Goal: Task Accomplishment & Management: Use online tool/utility

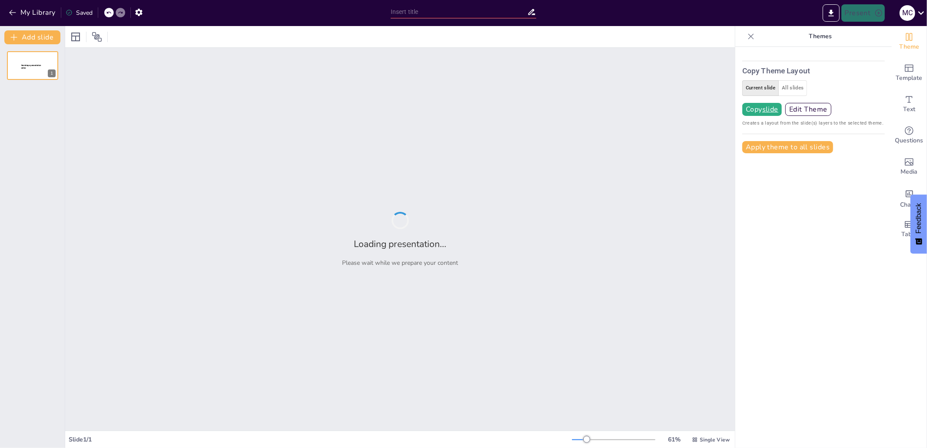
type input "Exploring the Impact of [PERSON_NAME] University in the HBCU Landscape"
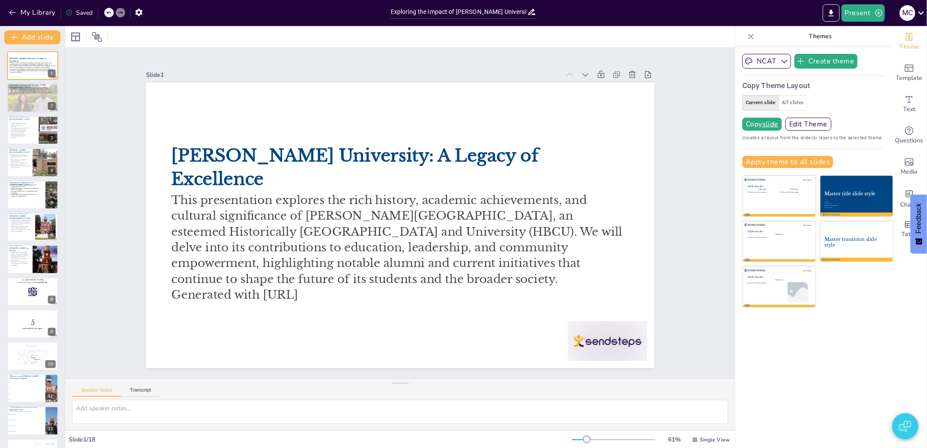
checkbox input "true"
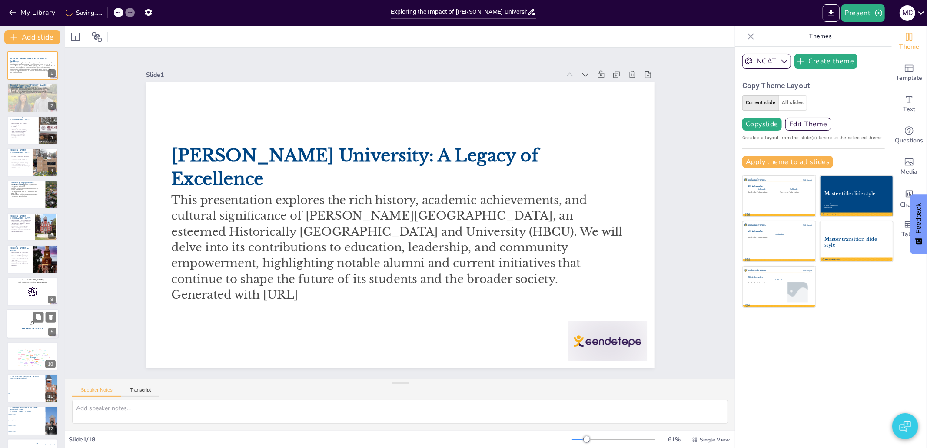
checkbox input "true"
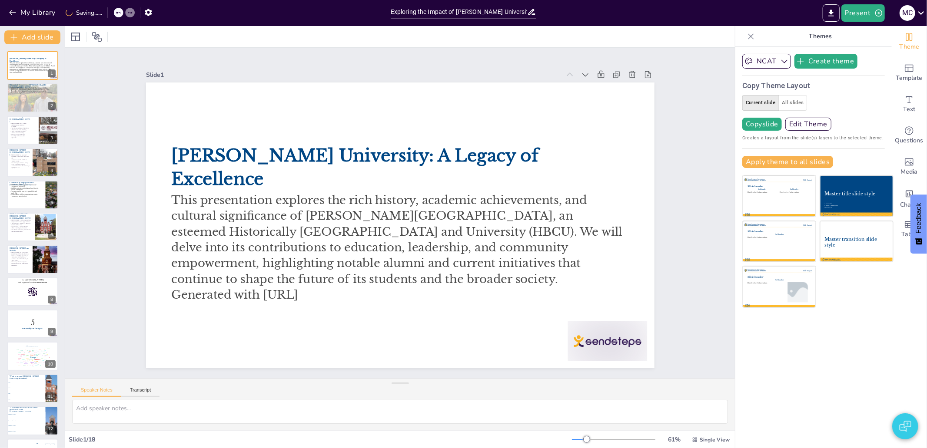
checkbox input "true"
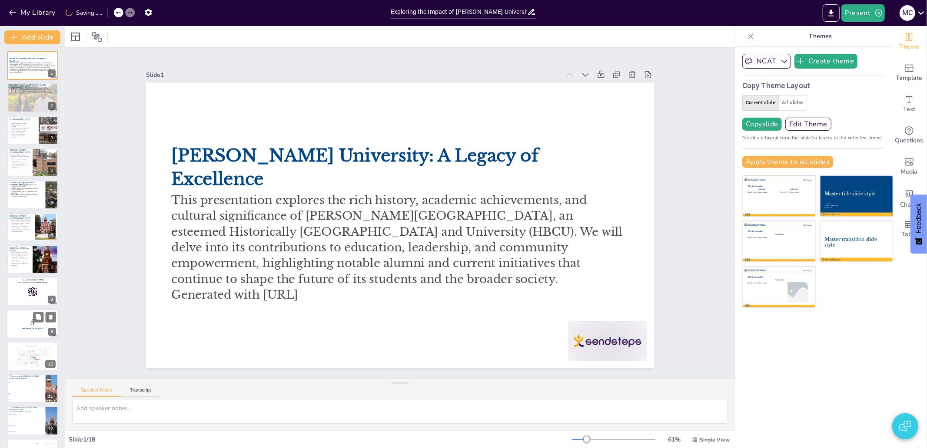
checkbox input "true"
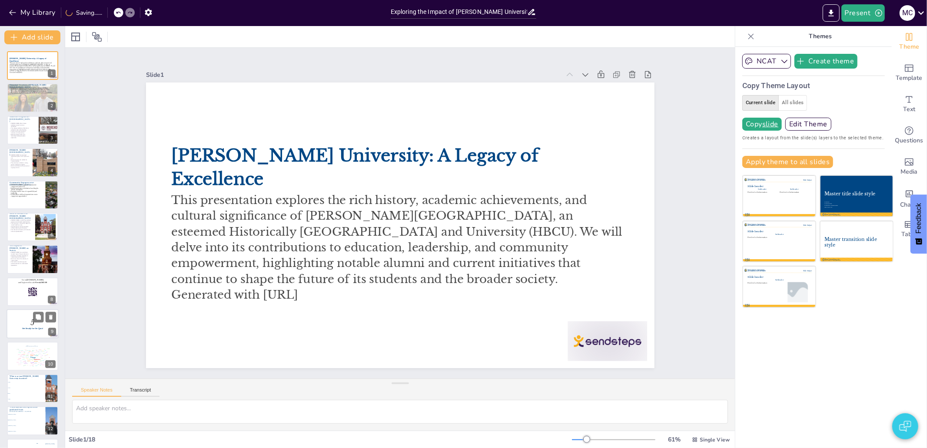
checkbox input "true"
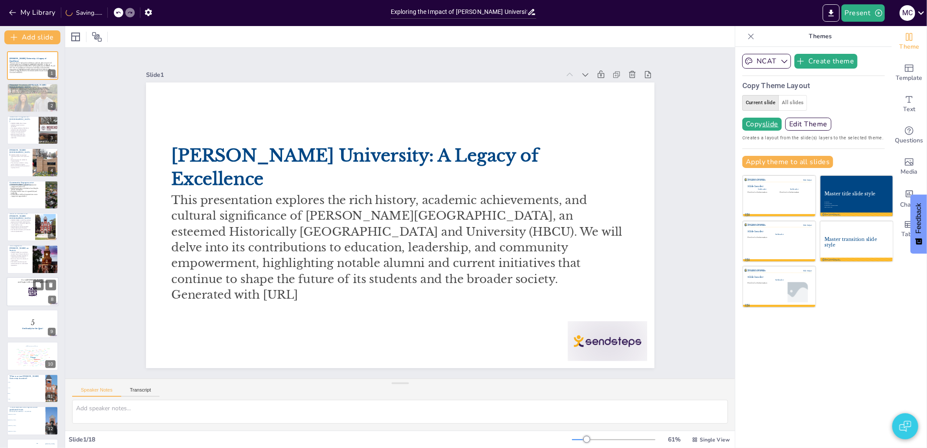
checkbox input "true"
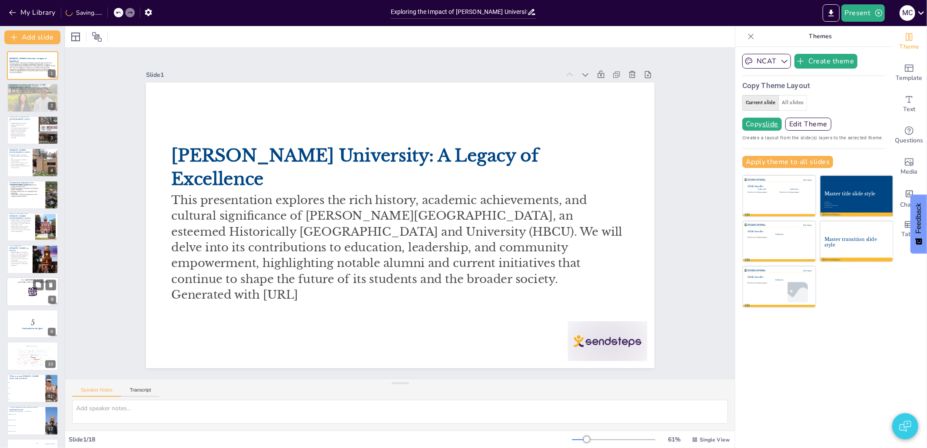
checkbox input "true"
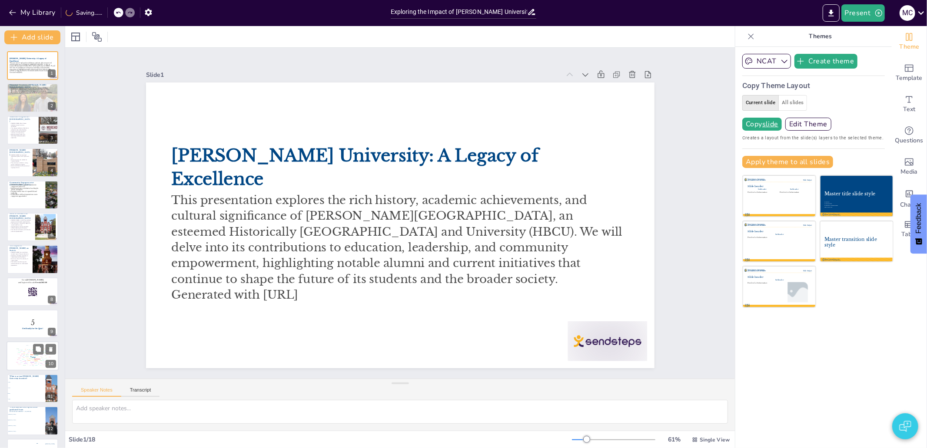
checkbox input "true"
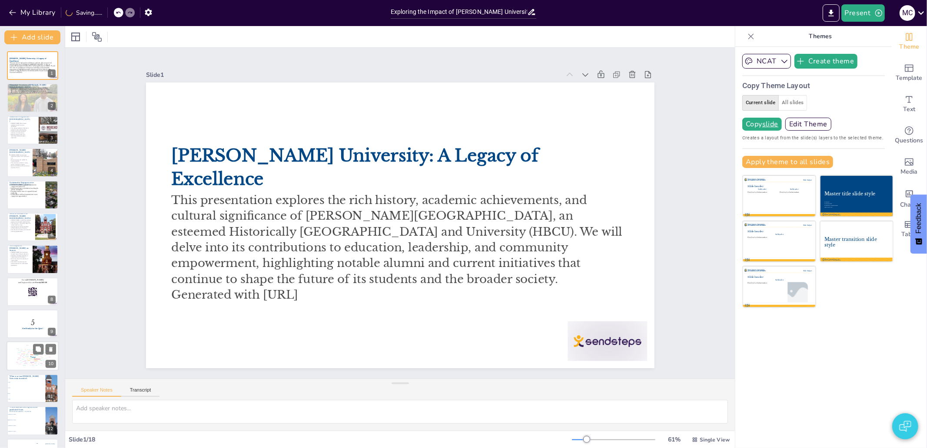
checkbox input "true"
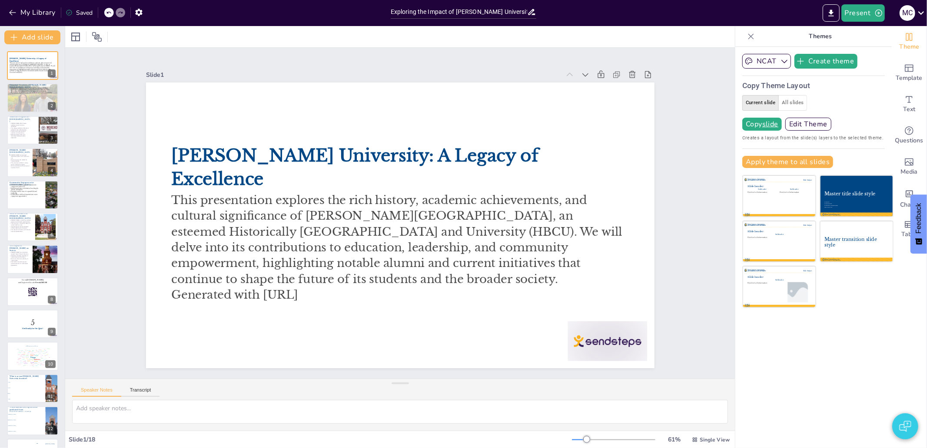
checkbox input "true"
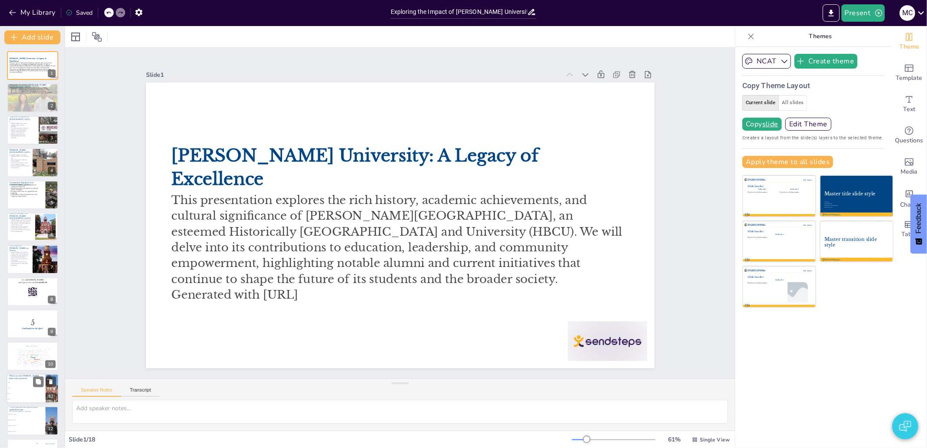
checkbox input "true"
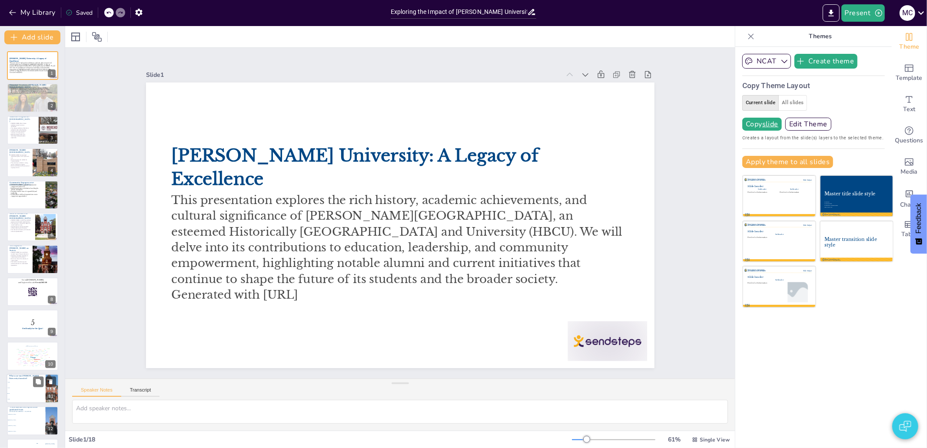
checkbox input "true"
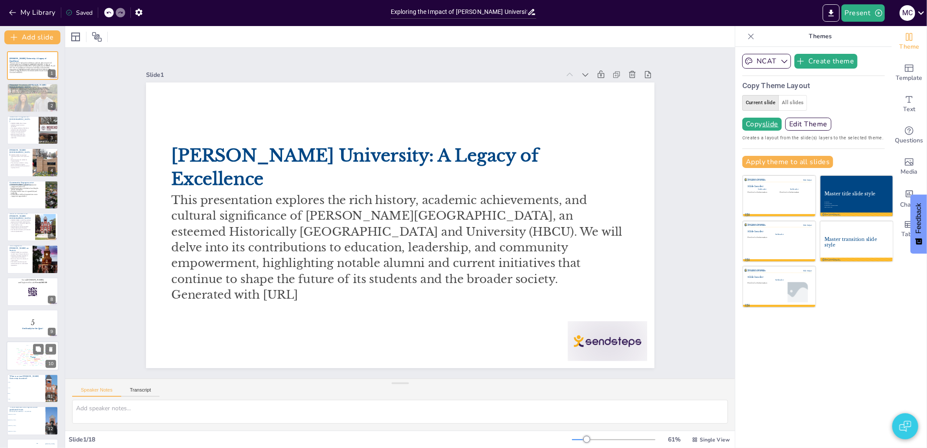
checkbox input "true"
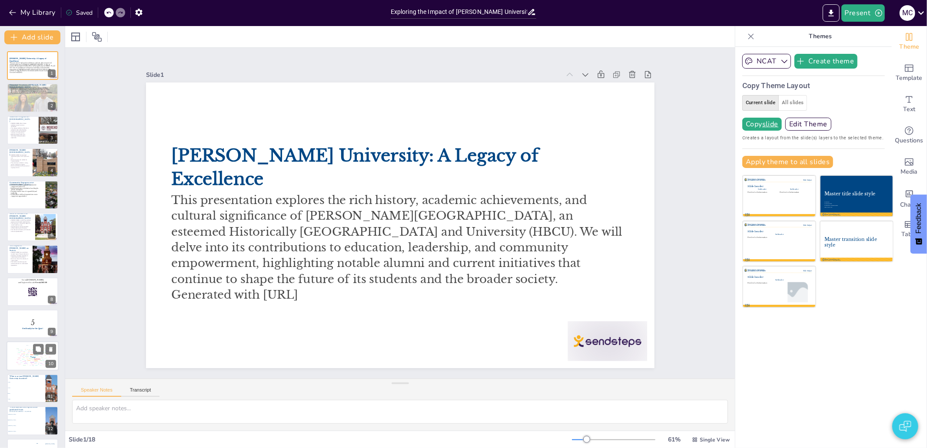
checkbox input "true"
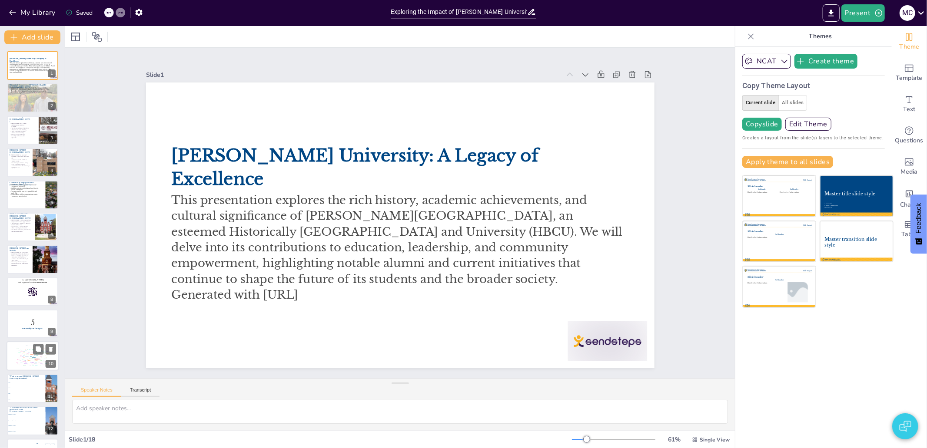
checkbox input "true"
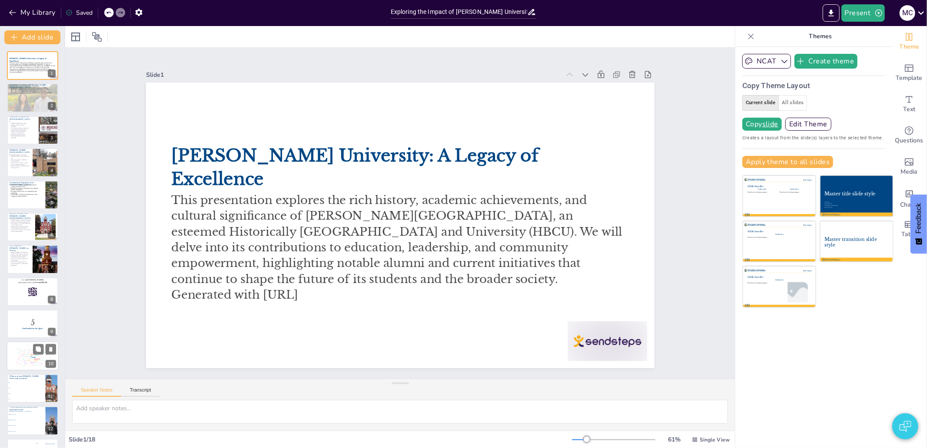
checkbox input "true"
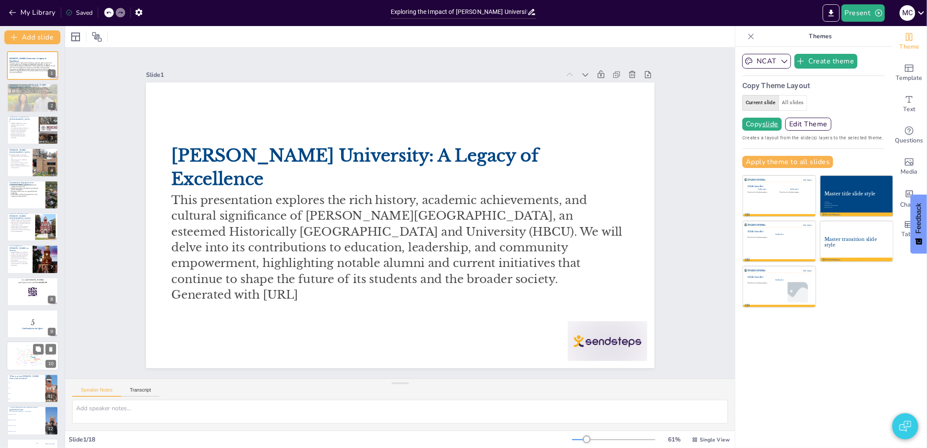
checkbox input "true"
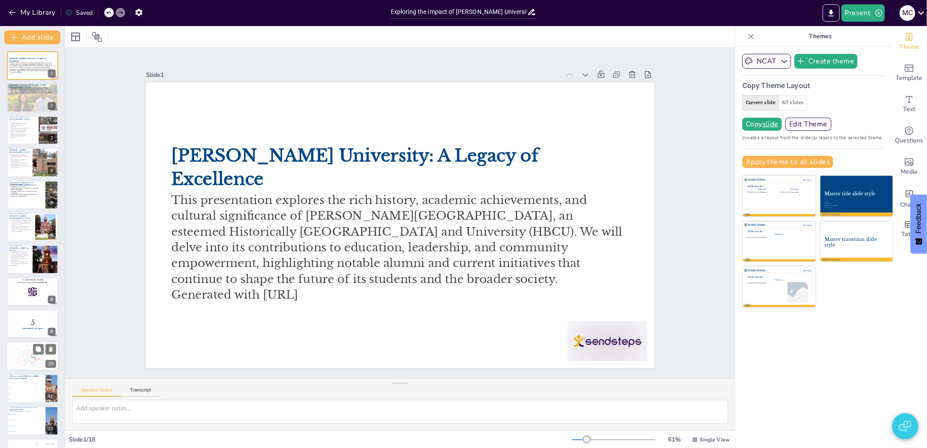
click at [24, 361] on div "Fields" at bounding box center [25, 361] width 2 height 1
checkbox input "true"
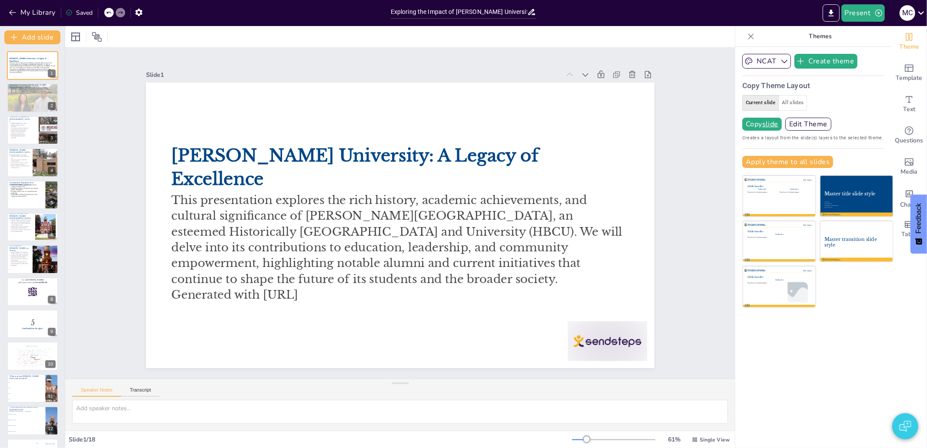
checkbox input "true"
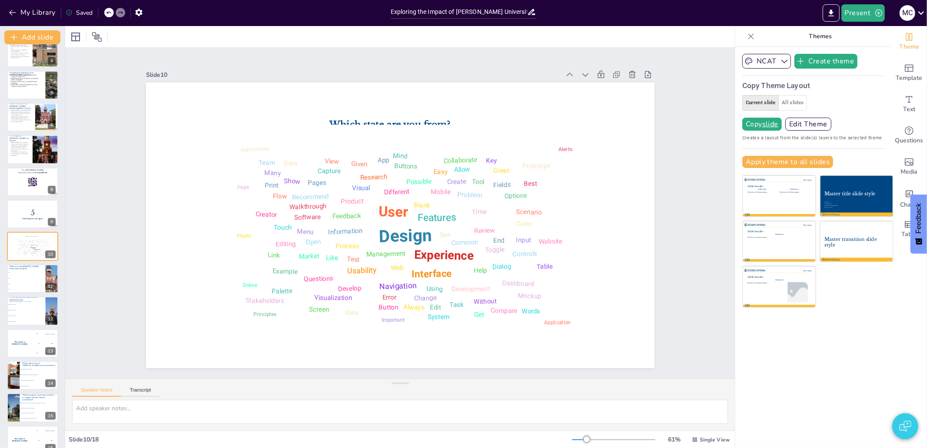
checkbox input "true"
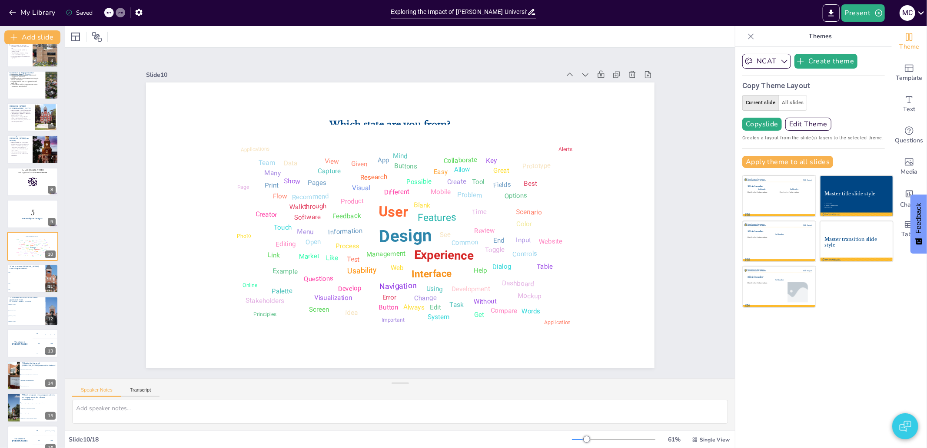
checkbox input "true"
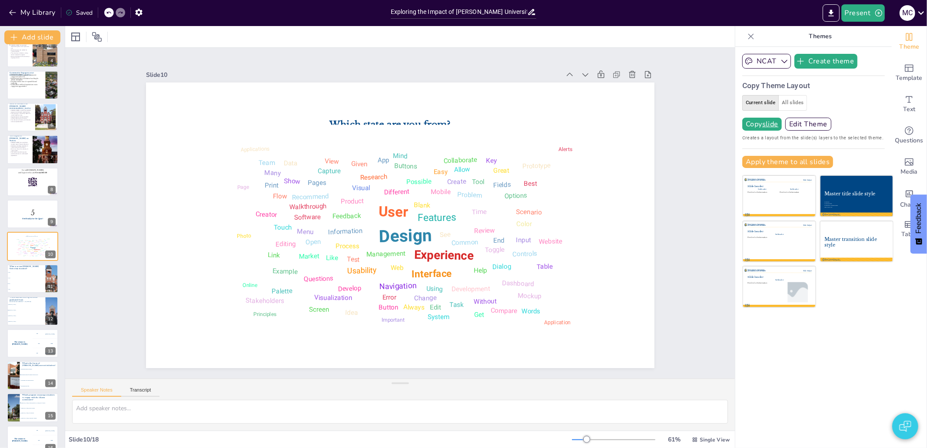
checkbox input "true"
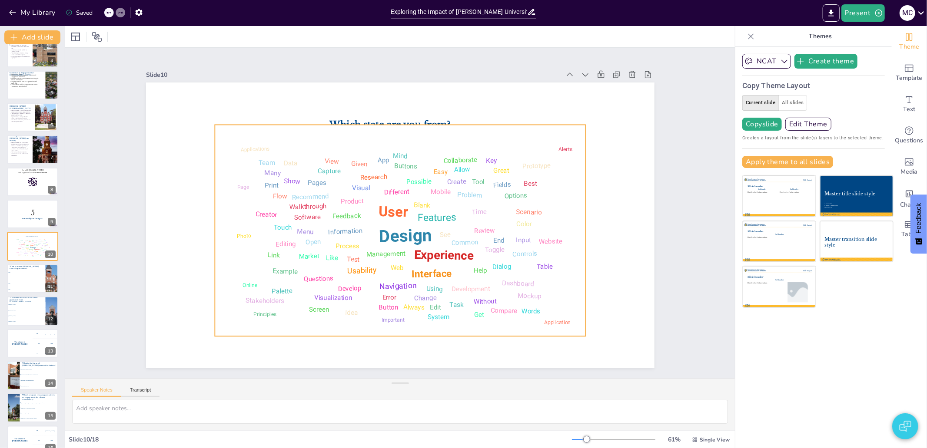
checkbox input "true"
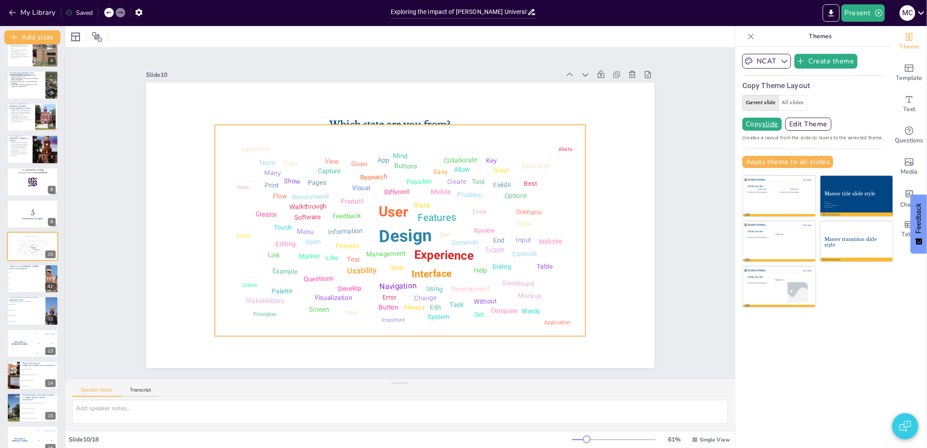
checkbox input "true"
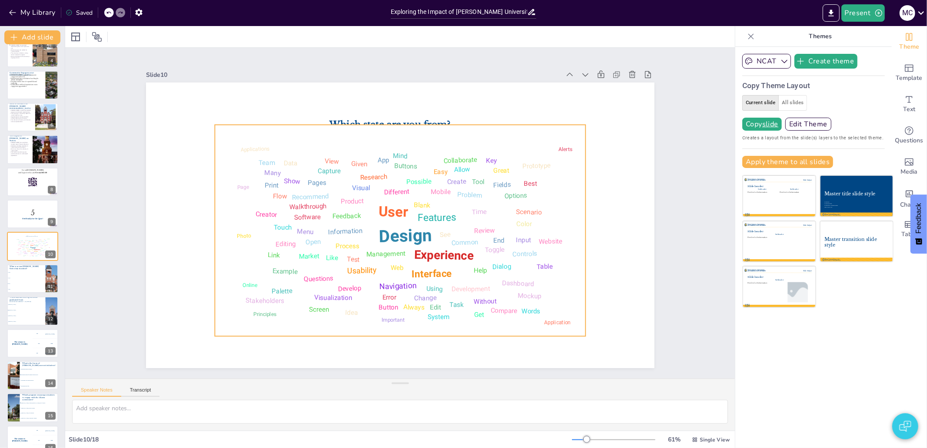
checkbox input "true"
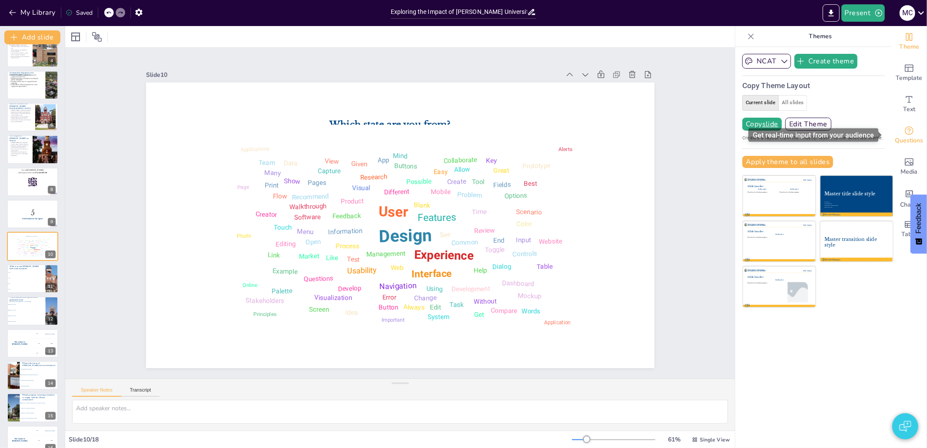
click at [908, 129] on div "Questions" at bounding box center [908, 135] width 35 height 31
checkbox input "true"
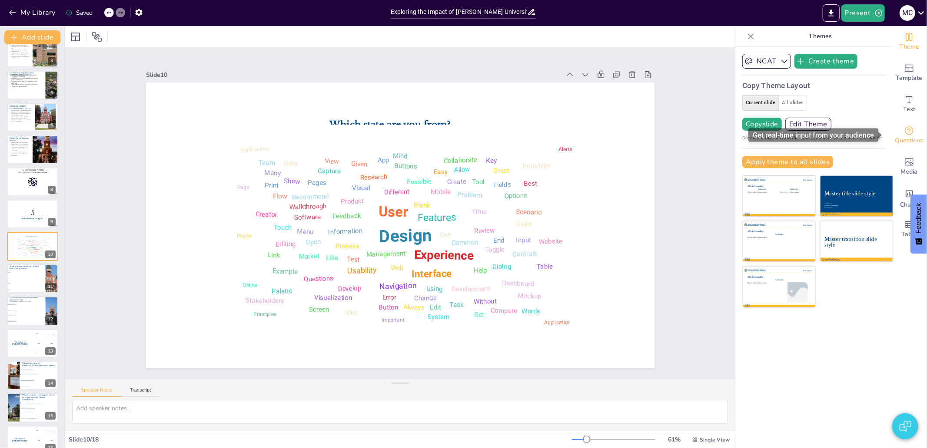
checkbox input "true"
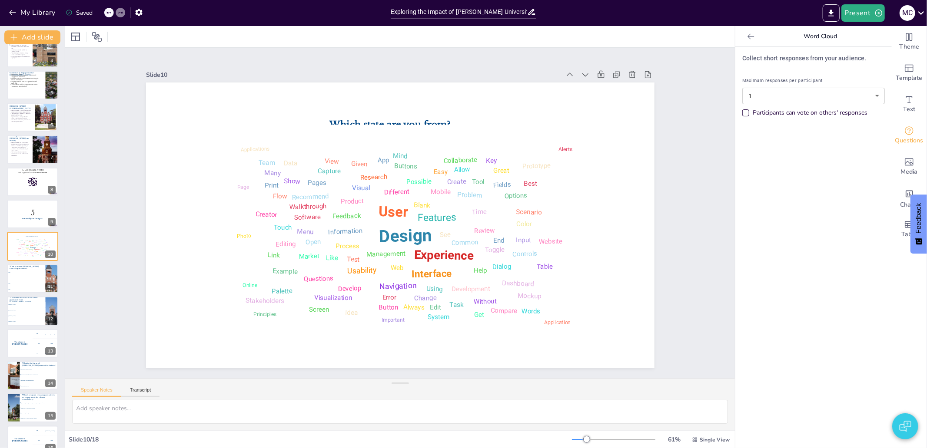
checkbox input "true"
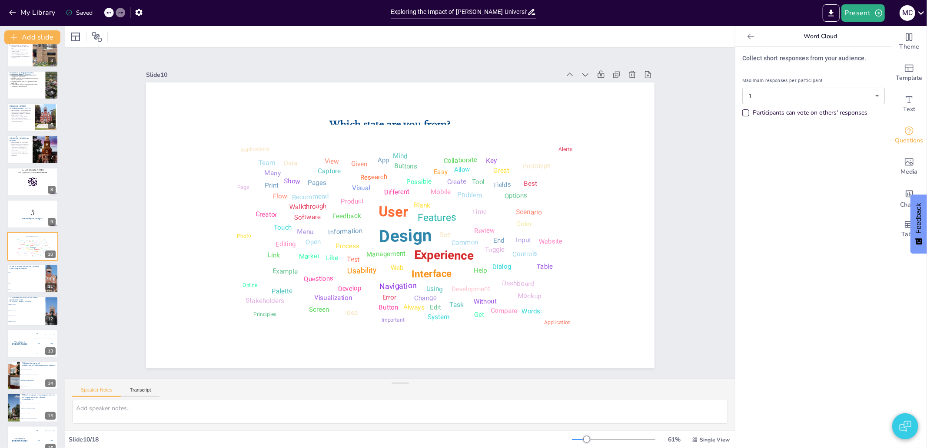
checkbox input "true"
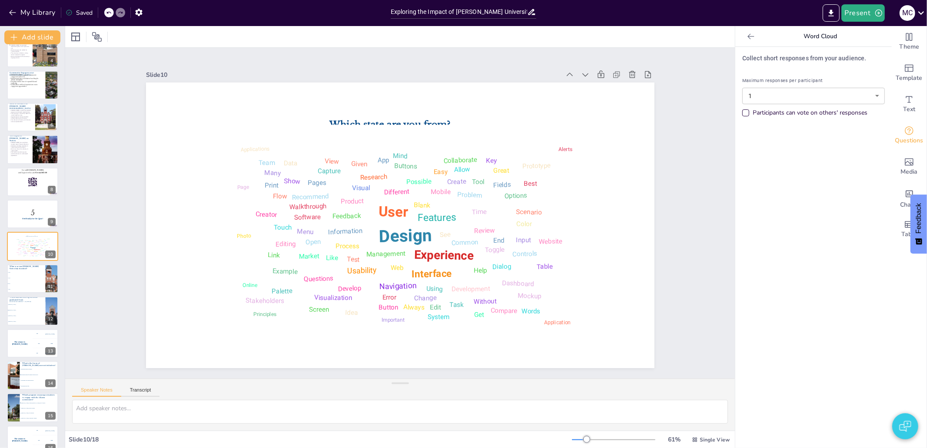
checkbox input "true"
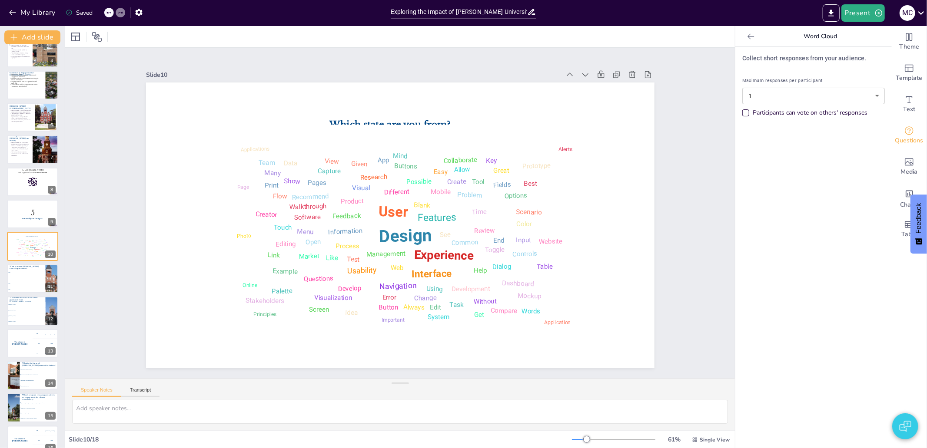
checkbox input "true"
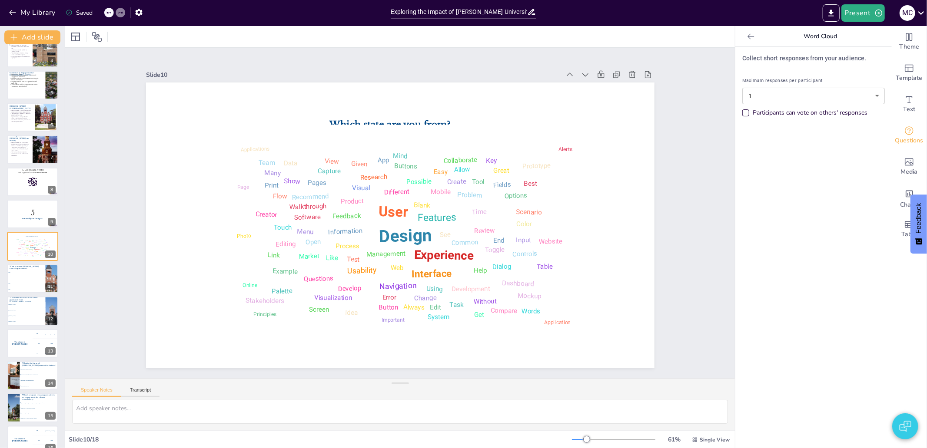
checkbox input "true"
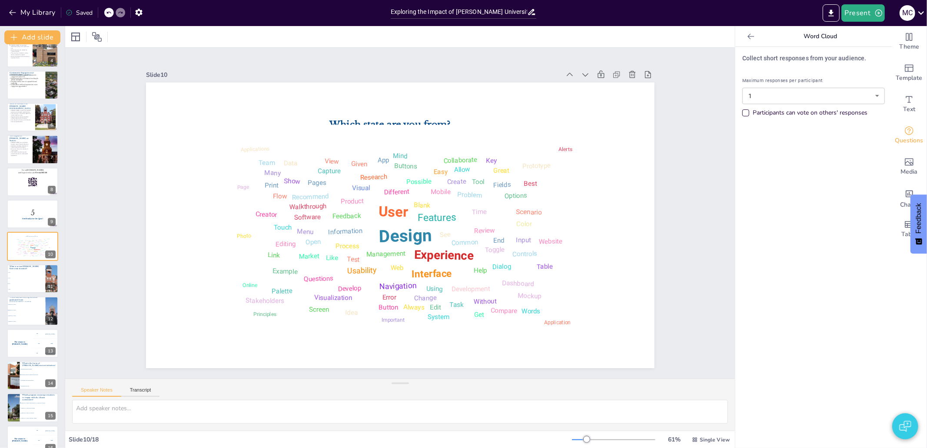
checkbox input "true"
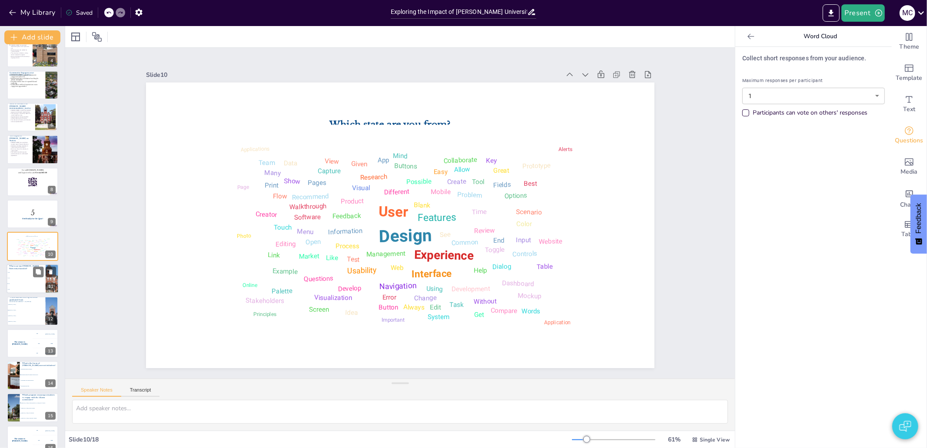
checkbox input "true"
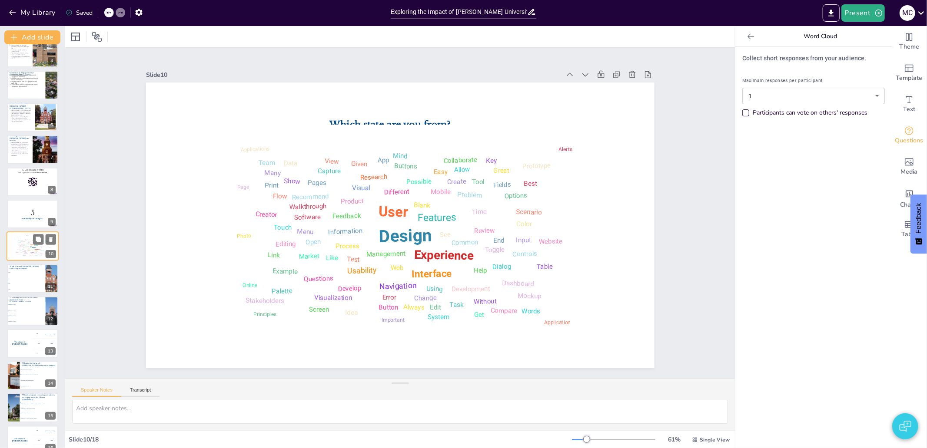
checkbox input "true"
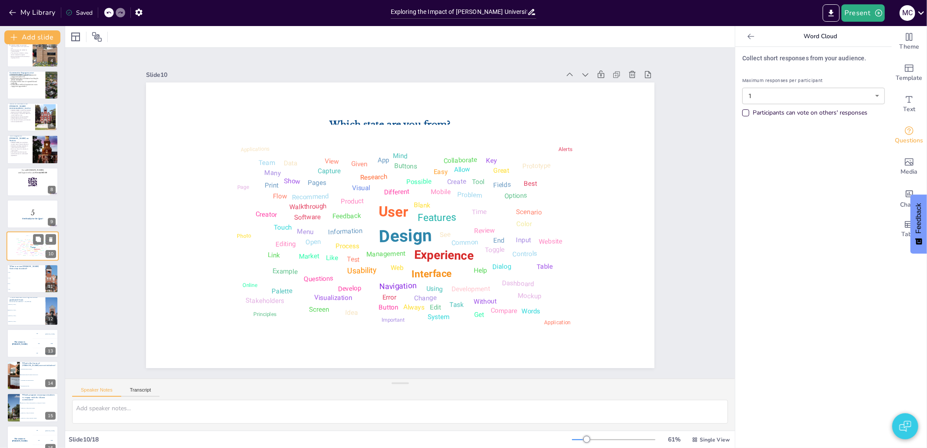
checkbox input "true"
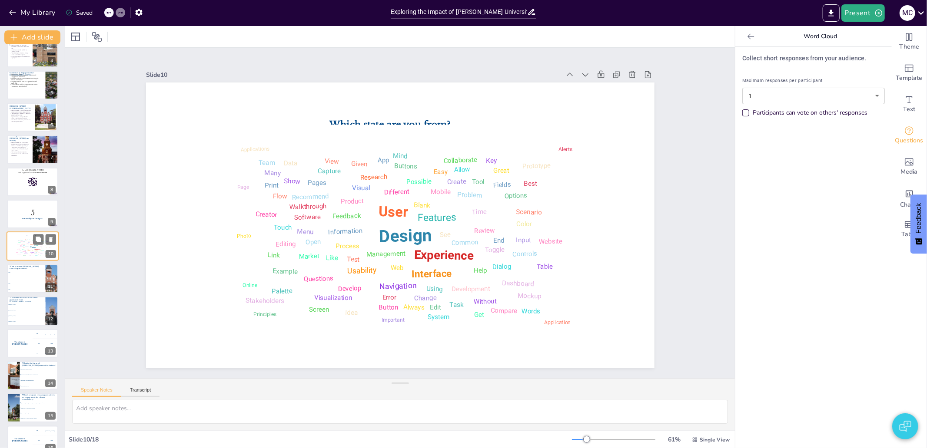
checkbox input "true"
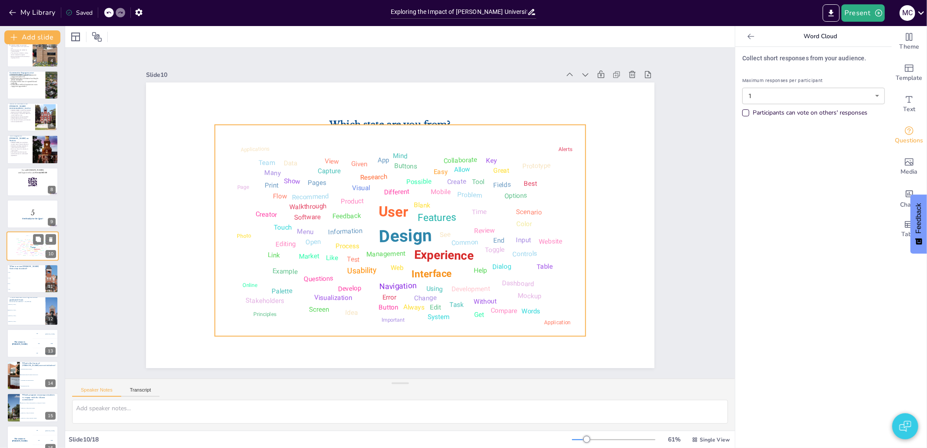
checkbox input "true"
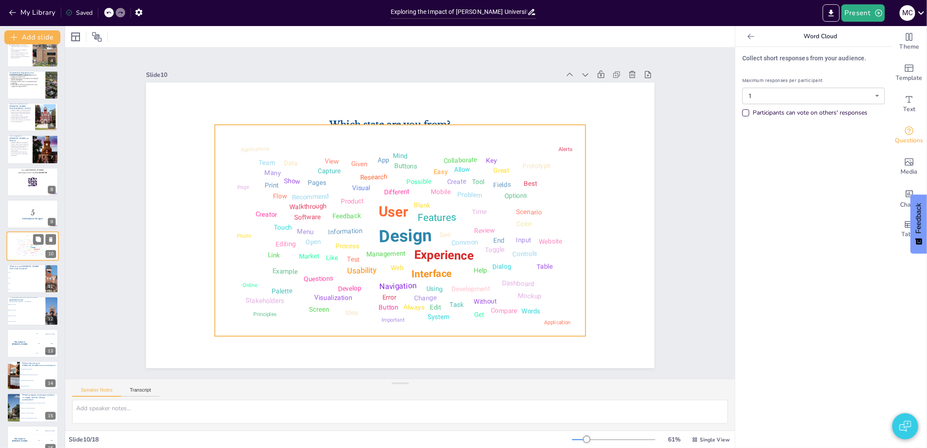
checkbox input "true"
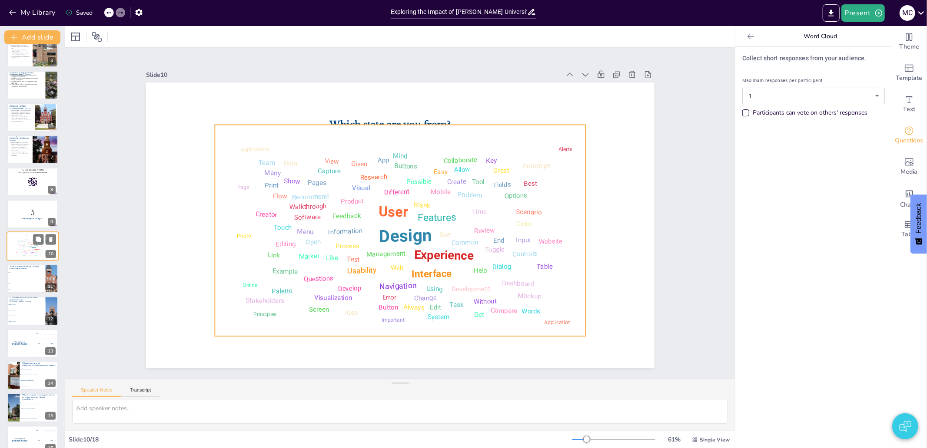
checkbox input "true"
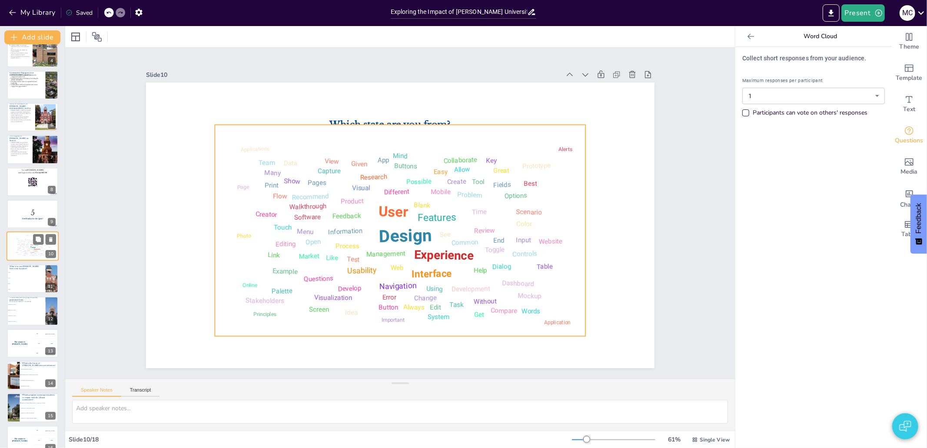
checkbox input "true"
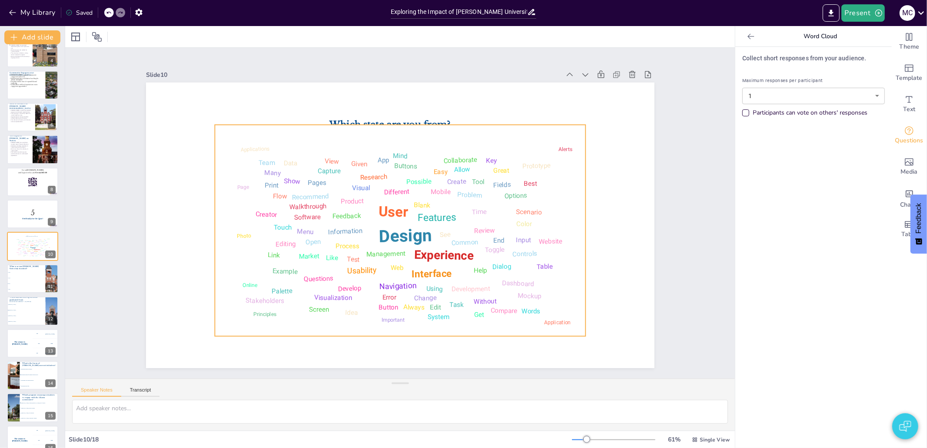
checkbox input "true"
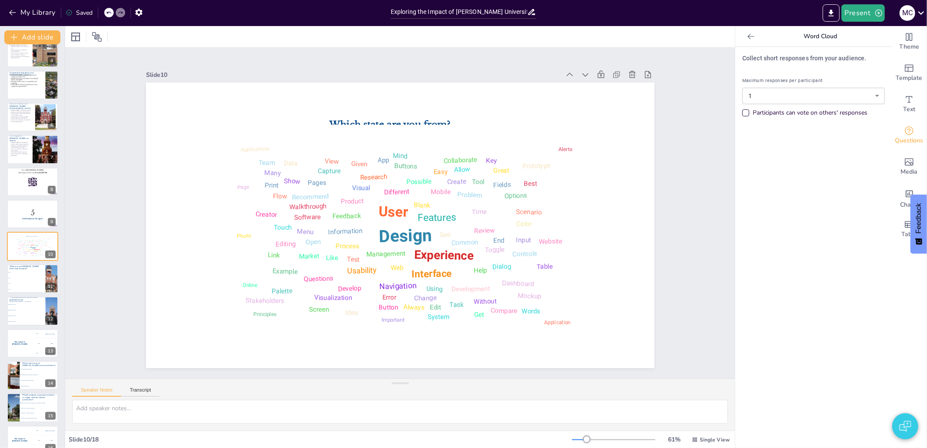
click at [746, 35] on icon at bounding box center [750, 36] width 9 height 9
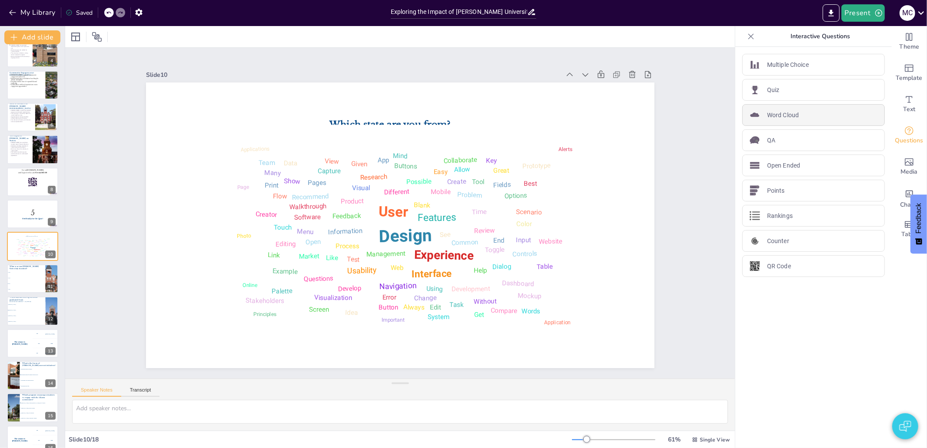
click at [799, 112] on div "Word Cloud" at bounding box center [813, 115] width 142 height 22
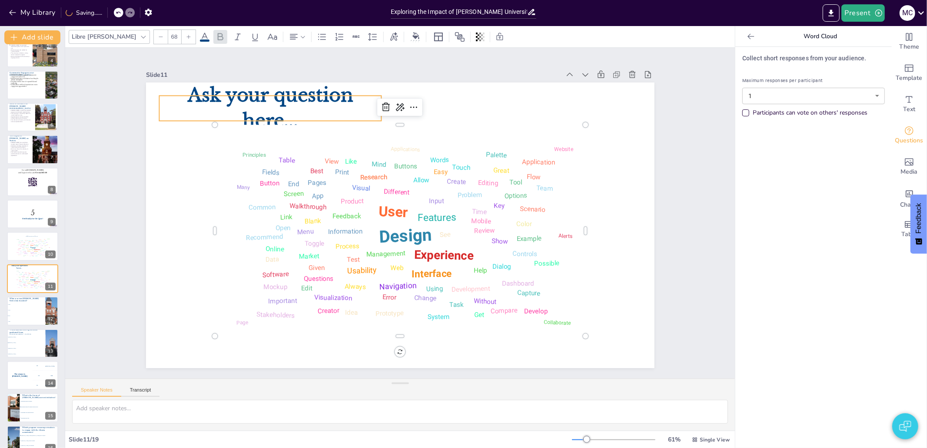
click at [291, 97] on span "Ask your question here..." at bounding box center [364, 41] width 147 height 115
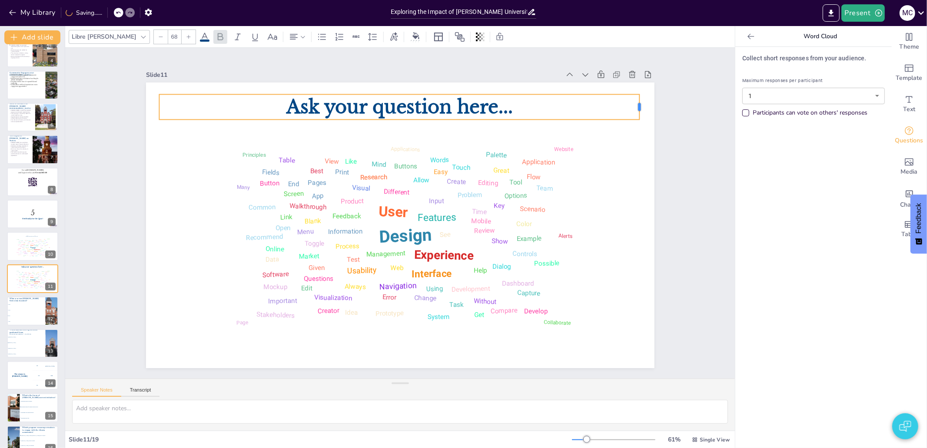
drag, startPoint x: 374, startPoint y: 103, endPoint x: 633, endPoint y: 115, distance: 258.7
click at [633, 115] on div "Ask your question here... Design User Experience Interface Features Navigation …" at bounding box center [397, 225] width 556 height 385
click at [435, 103] on span "Ask your question here..." at bounding box center [452, 121] width 207 height 132
click at [456, 135] on span "Ask your question here..." at bounding box center [501, 246] width 91 height 222
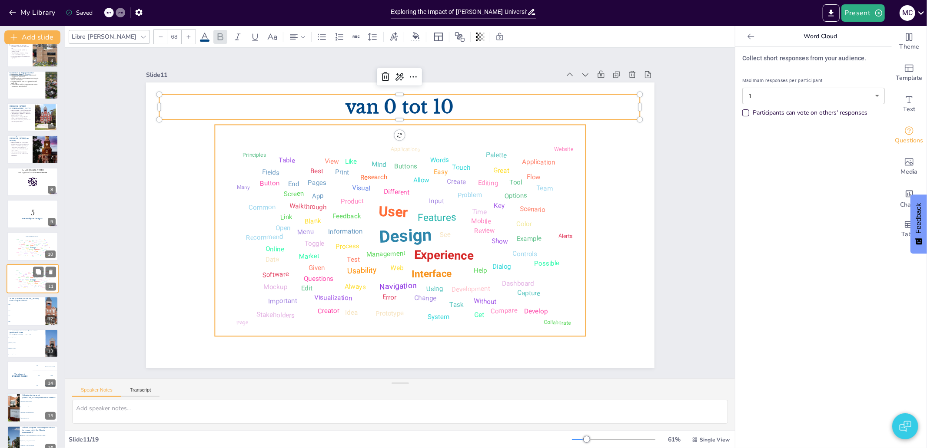
click at [17, 280] on div "Develop" at bounding box center [17, 280] width 2 height 1
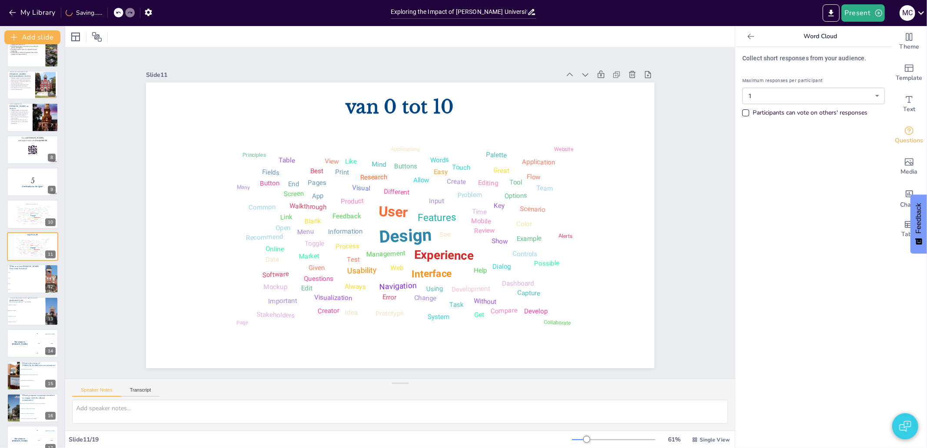
click at [747, 32] on icon at bounding box center [750, 36] width 9 height 9
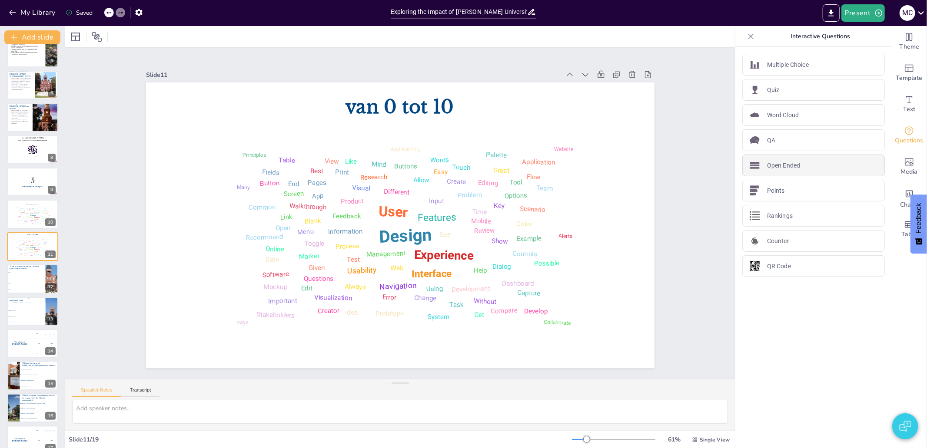
click at [805, 167] on div "Open Ended" at bounding box center [813, 166] width 142 height 22
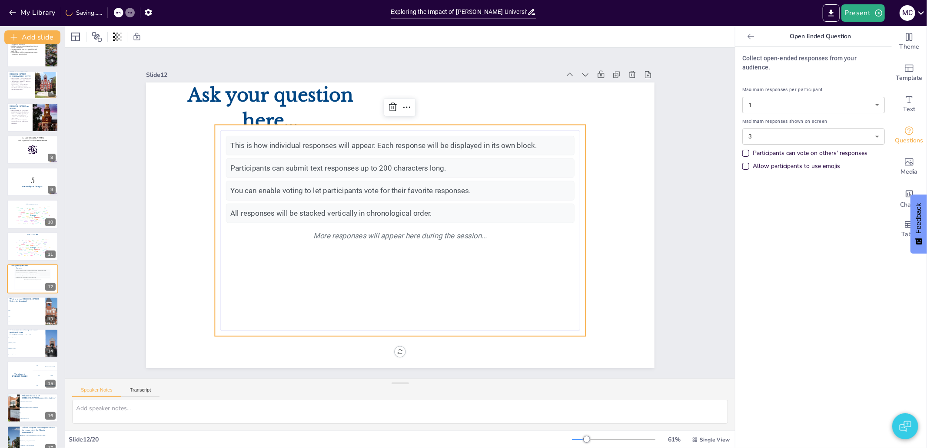
click at [304, 320] on div "This is how individual responses will appear. Each response will be displayed i…" at bounding box center [396, 231] width 380 height 258
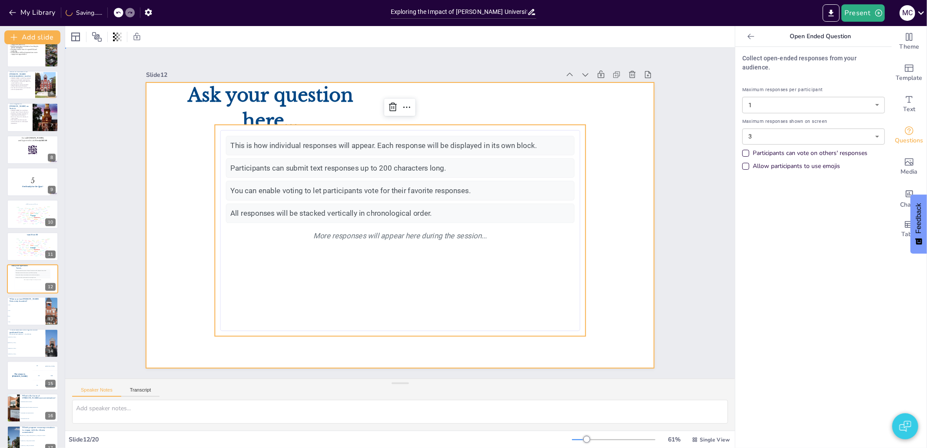
click at [160, 276] on div at bounding box center [400, 226] width 508 height 286
click at [238, 179] on div "You can enable voting to let participants vote for their favorite responses." at bounding box center [406, 192] width 337 height 126
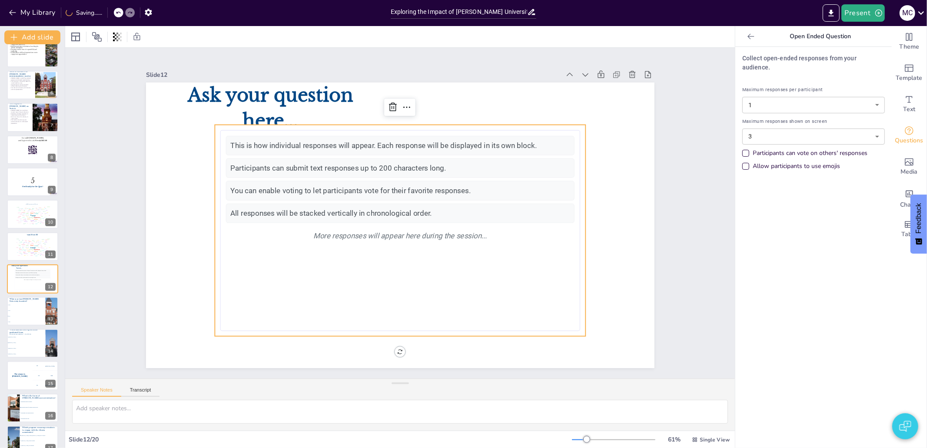
click at [299, 104] on p "Ask your question here..." at bounding box center [295, 84] width 228 height 96
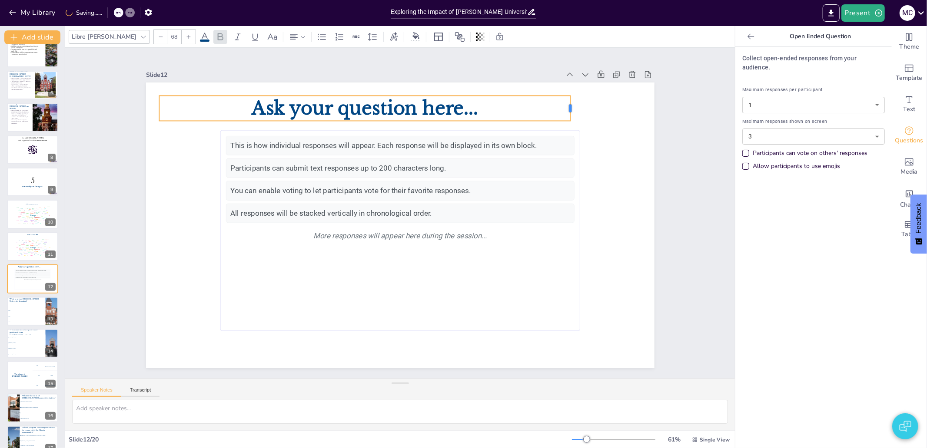
drag, startPoint x: 374, startPoint y: 106, endPoint x: 563, endPoint y: 106, distance: 189.0
click at [575, 282] on div at bounding box center [587, 292] width 24 height 20
click at [306, 136] on span "Ask your question here..." at bounding box center [295, 249] width 23 height 226
click at [403, 106] on span "Ask your question here..." at bounding box center [365, 108] width 226 height 22
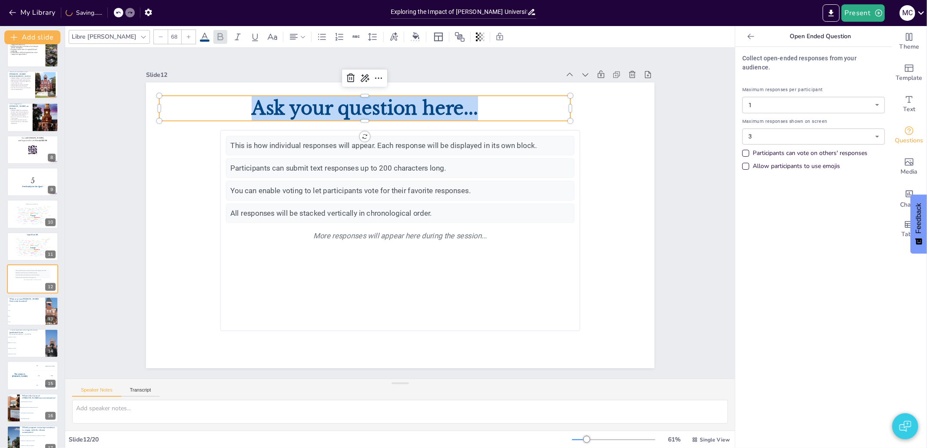
click at [403, 298] on span "Ask your question here..." at bounding box center [423, 321] width 227 height 46
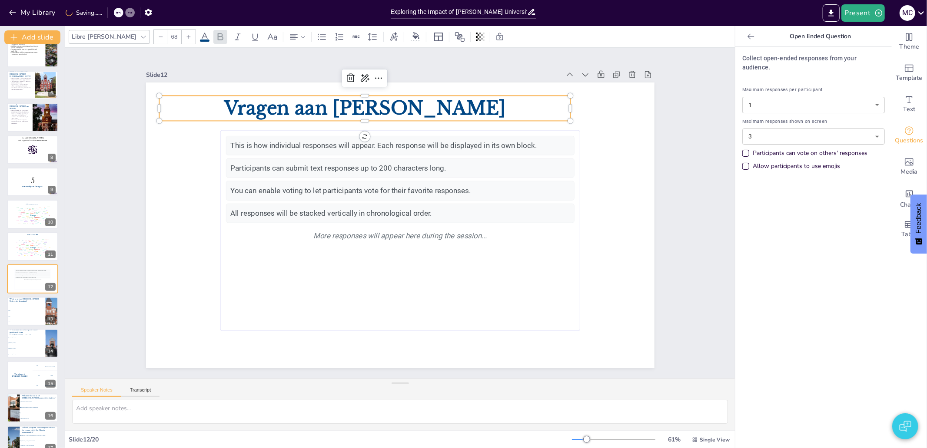
click at [838, 128] on body "My Library Saving...... Exploring the Impact of Morehouse University in the HBC…" at bounding box center [463, 224] width 927 height 448
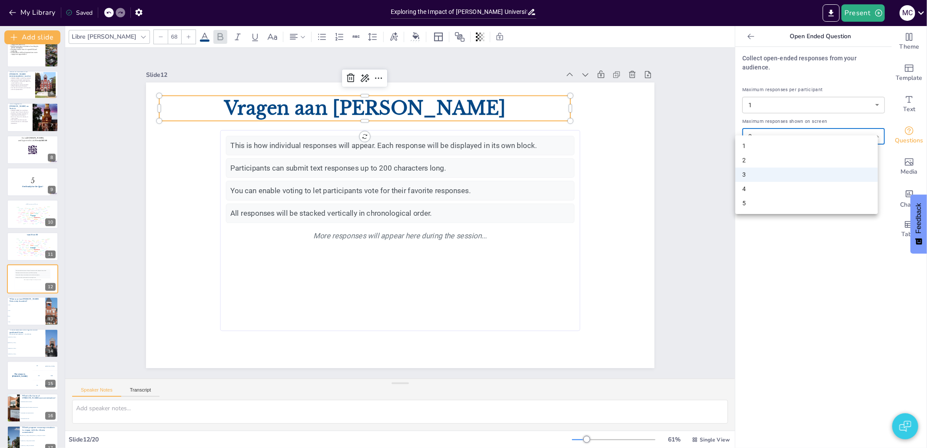
click at [838, 128] on div at bounding box center [463, 224] width 927 height 448
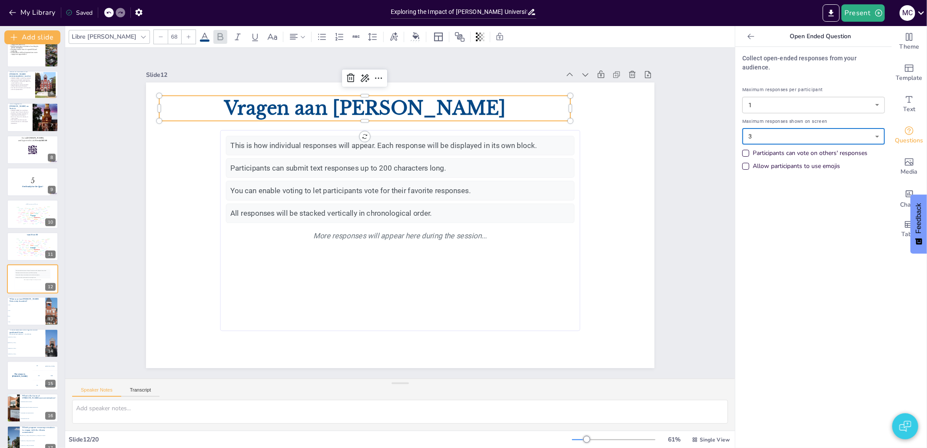
click at [742, 150] on div "Participants can vote on others' responses" at bounding box center [745, 153] width 7 height 7
click at [850, 19] on button "Present" at bounding box center [862, 12] width 43 height 17
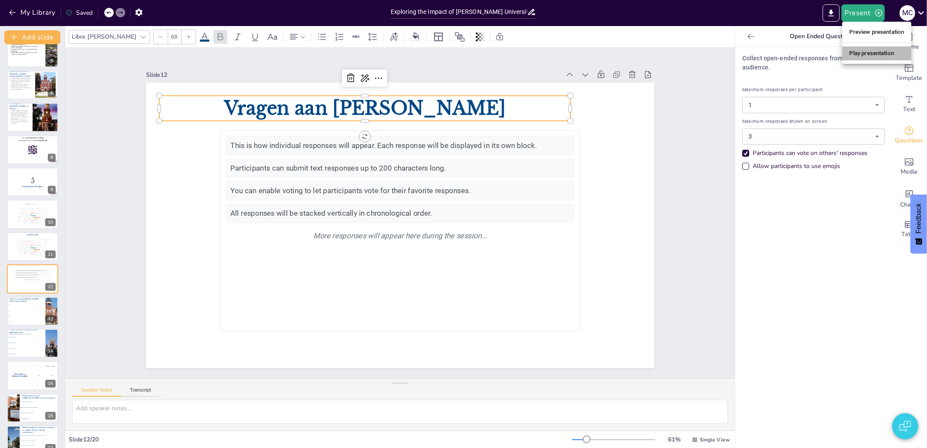
click at [869, 50] on li "Play presentation" at bounding box center [876, 53] width 69 height 14
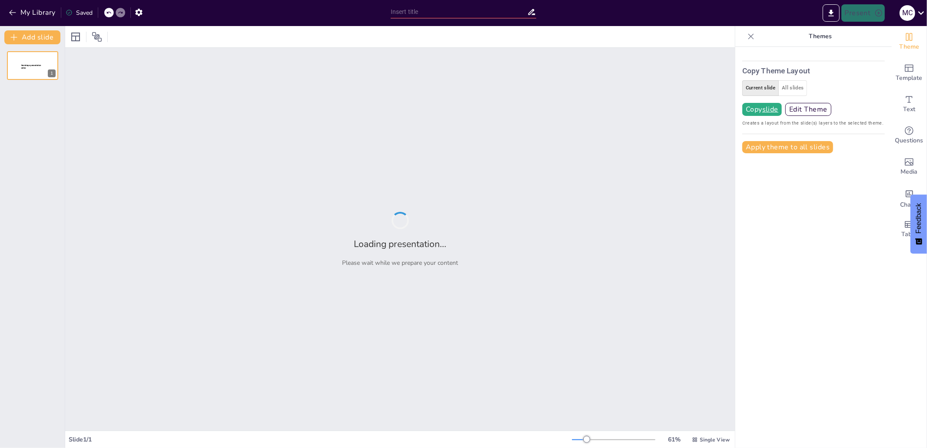
type input "Exploring the Impact of [PERSON_NAME] University in the HBCU Landscape"
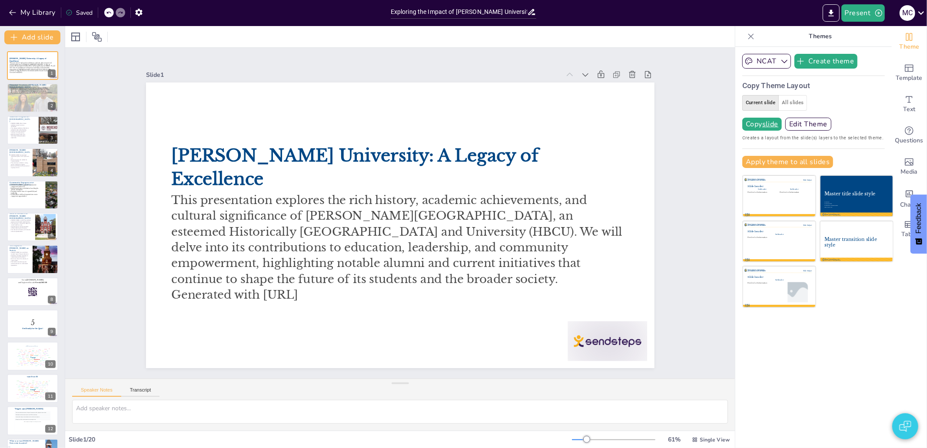
checkbox input "true"
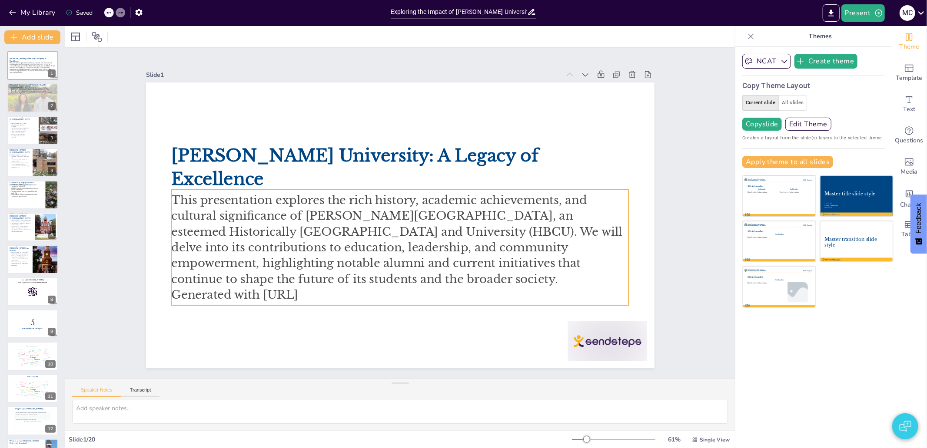
checkbox input "true"
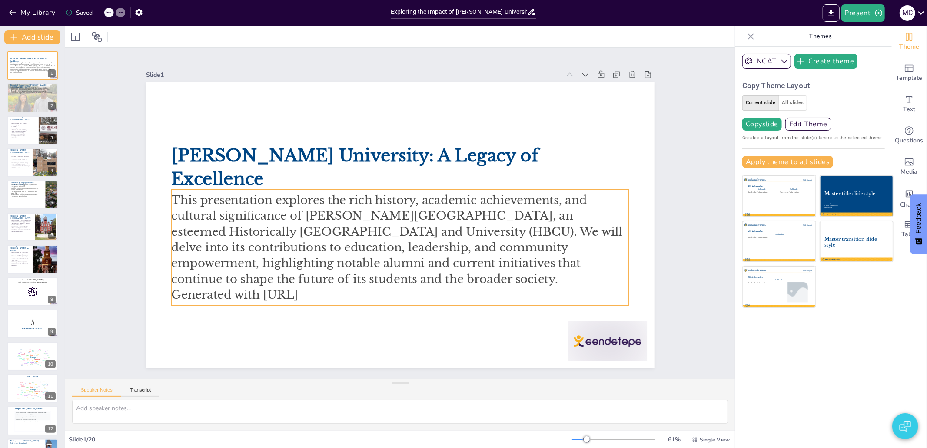
checkbox input "true"
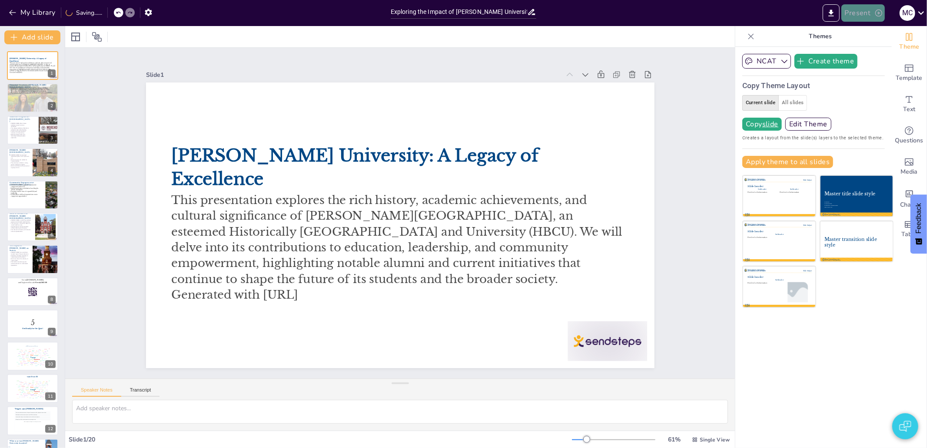
click at [859, 10] on button "Present" at bounding box center [862, 12] width 43 height 17
click at [865, 31] on li "Preview presentation" at bounding box center [876, 32] width 69 height 14
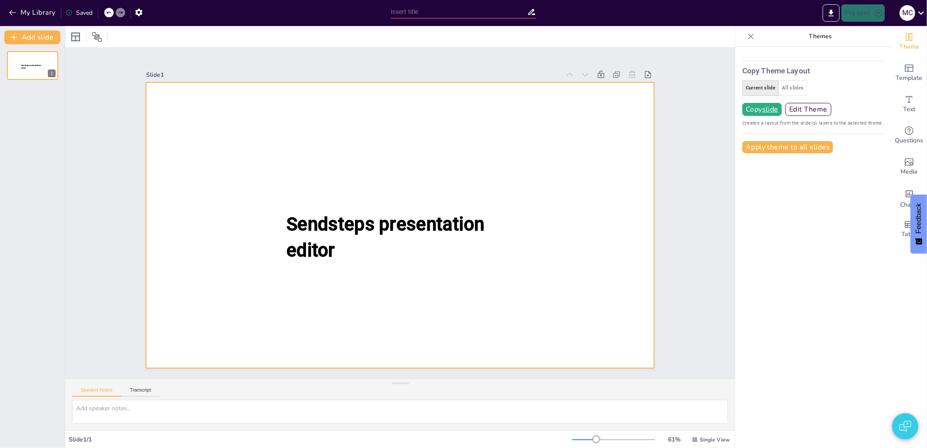
type input "Exploring the Impact of [PERSON_NAME] University in the HBCU Landscape"
